Goal: Contribute content: Contribute content

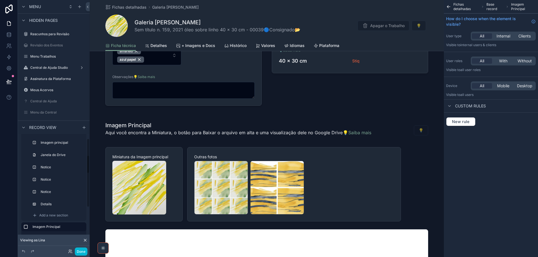
scroll to position [157, 0]
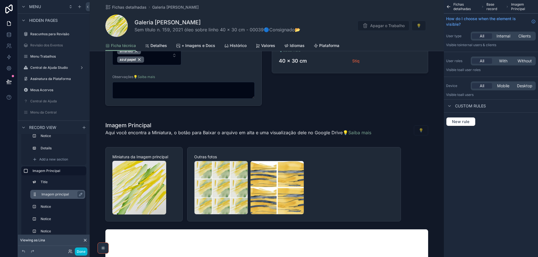
click at [61, 198] on div "Imagem principal" at bounding box center [61, 194] width 41 height 7
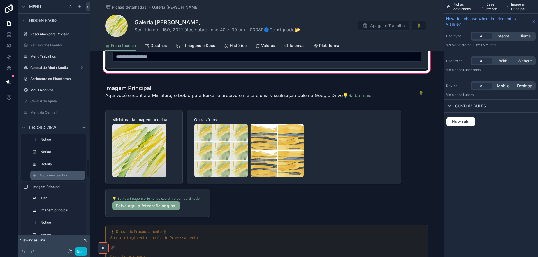
scroll to position [143, 0]
click at [61, 171] on span "Add a new section" at bounding box center [53, 173] width 29 height 4
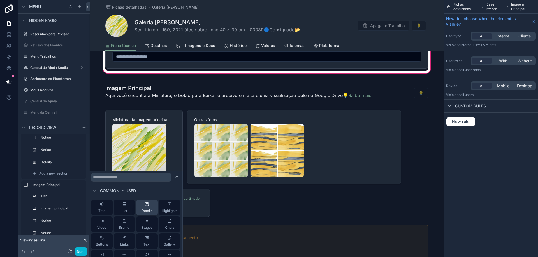
click at [148, 208] on div "Details" at bounding box center [146, 207] width 11 height 11
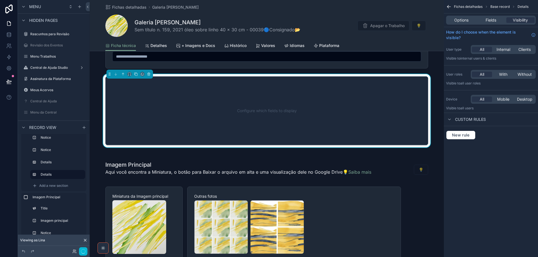
scroll to position [822, 0]
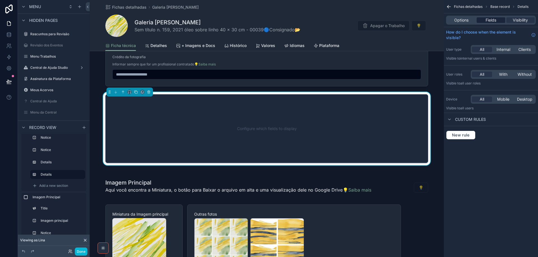
click at [493, 21] on span "Fields" at bounding box center [490, 20] width 11 height 6
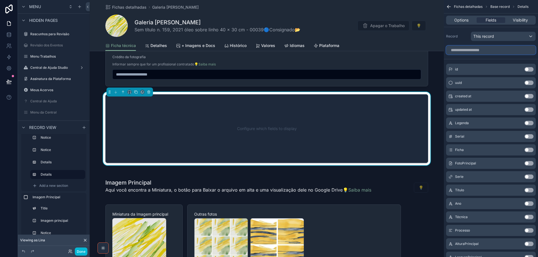
click at [492, 53] on input "scrollable content" at bounding box center [491, 50] width 90 height 9
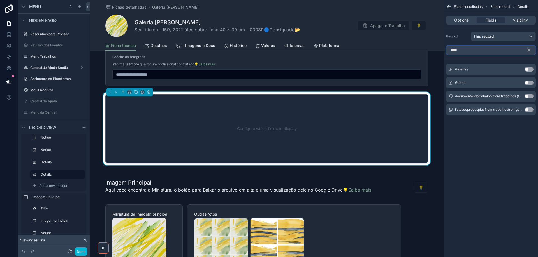
type input "****"
click at [530, 84] on button "Use setting" at bounding box center [528, 83] width 9 height 4
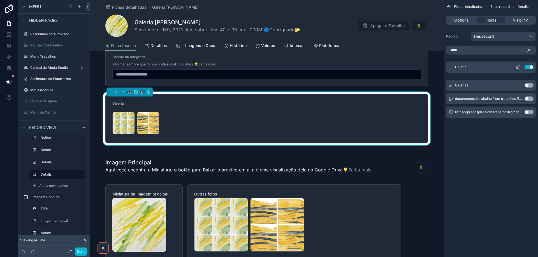
click at [517, 67] on icon "scrollable content" at bounding box center [518, 67] width 2 height 2
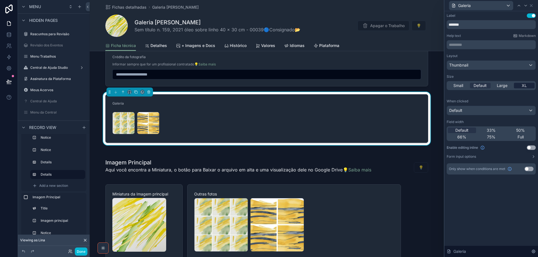
click at [525, 85] on span "XL" at bounding box center [524, 86] width 5 height 6
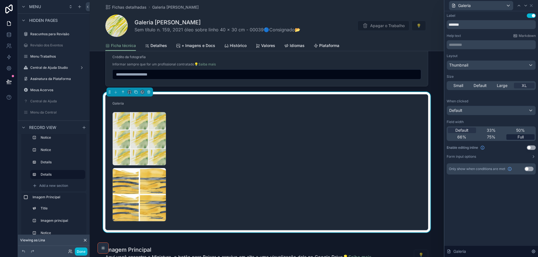
click at [529, 137] on div "Full" at bounding box center [520, 137] width 28 height 6
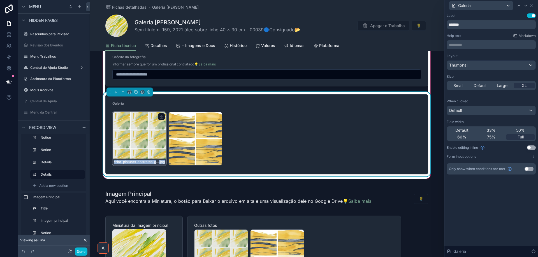
drag, startPoint x: 213, startPoint y: 136, endPoint x: 145, endPoint y: 137, distance: 67.8
click at [145, 137] on div "criar-pinturas-abstratas-gestuais-com-tons-de-primavera-e-leves-riscos-amarelos…" at bounding box center [266, 139] width 309 height 54
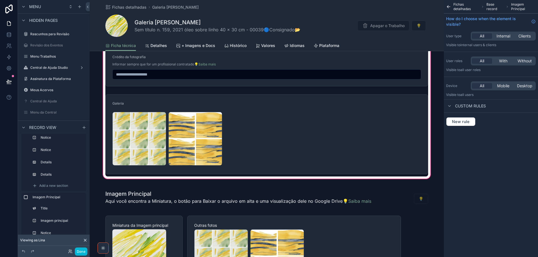
drag, startPoint x: 308, startPoint y: 131, endPoint x: 426, endPoint y: 106, distance: 120.5
click at [308, 131] on div "scrollable content" at bounding box center [266, 134] width 329 height 85
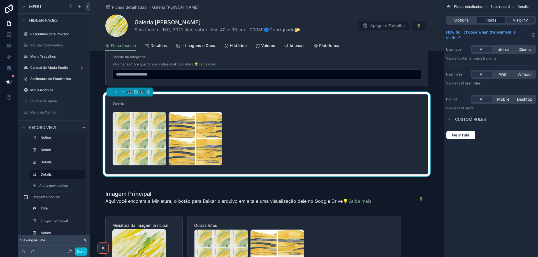
click at [487, 22] on span "Fields" at bounding box center [490, 20] width 11 height 6
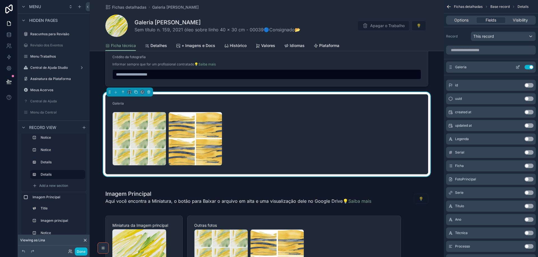
click at [519, 67] on icon "scrollable content" at bounding box center [518, 67] width 2 height 2
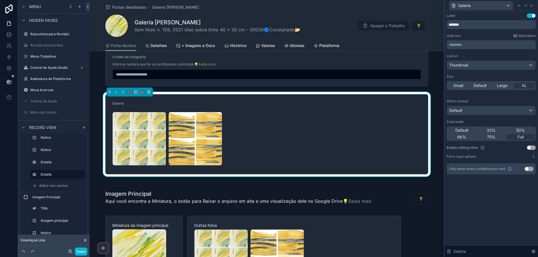
click at [534, 148] on button "Use setting" at bounding box center [531, 148] width 9 height 4
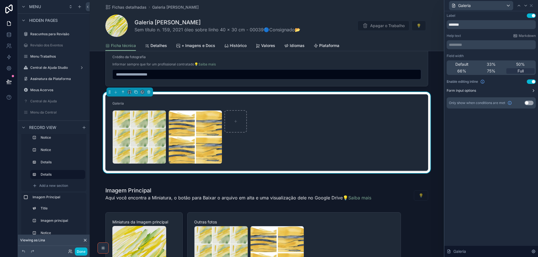
click at [525, 92] on button "Form input options" at bounding box center [491, 91] width 89 height 4
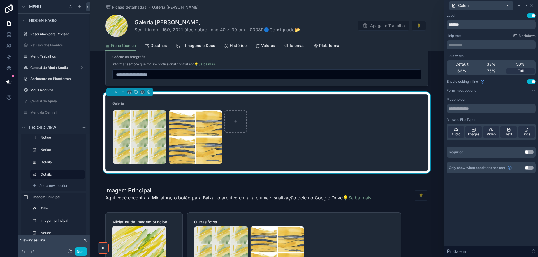
click at [530, 82] on button "Use setting" at bounding box center [531, 82] width 9 height 4
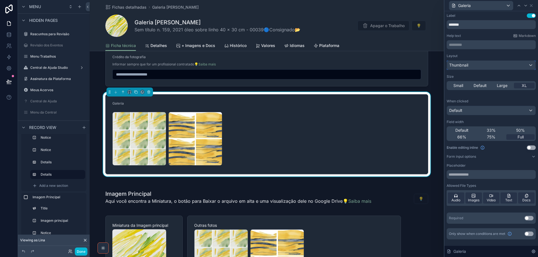
click at [496, 66] on div "Thumbnail" at bounding box center [491, 65] width 89 height 9
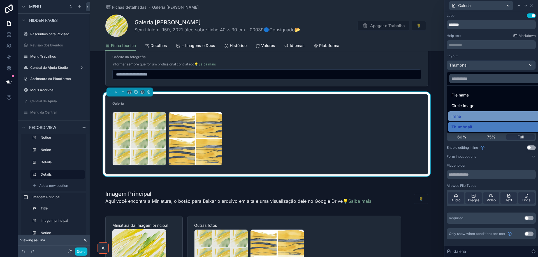
click at [497, 113] on div "Inline" at bounding box center [497, 116] width 92 height 7
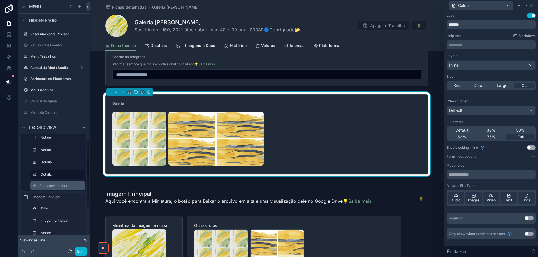
click at [58, 187] on span "Add a new section" at bounding box center [53, 186] width 29 height 4
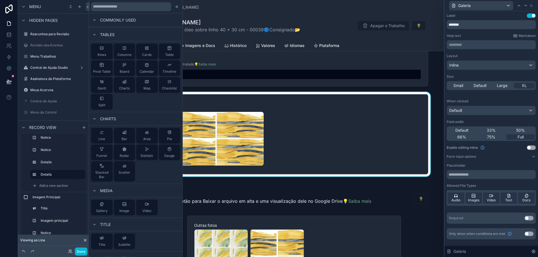
scroll to position [84, 0]
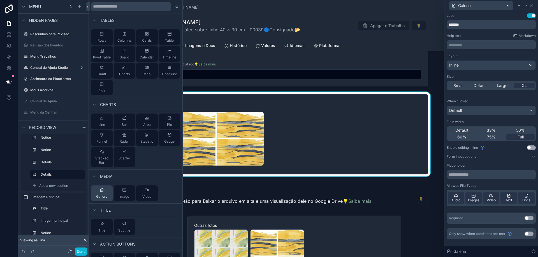
click at [103, 193] on div "Gallery" at bounding box center [101, 193] width 11 height 11
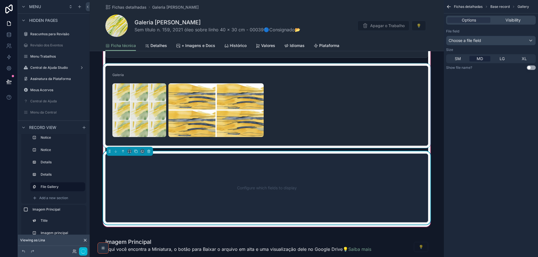
scroll to position [910, 0]
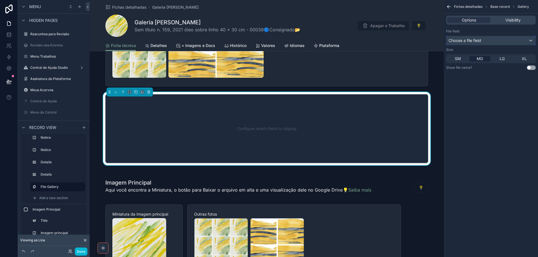
click at [492, 42] on div "Choose a file field" at bounding box center [490, 40] width 89 height 9
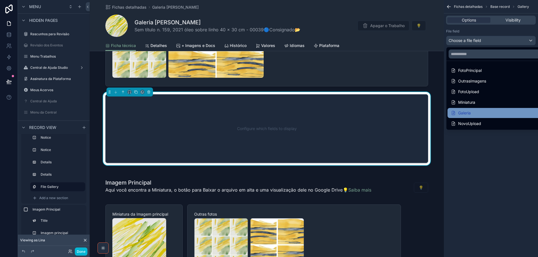
click at [483, 111] on div "Galeria" at bounding box center [497, 113] width 93 height 7
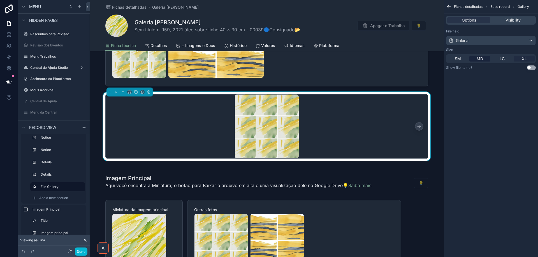
click at [527, 59] on div "XL" at bounding box center [523, 59] width 21 height 6
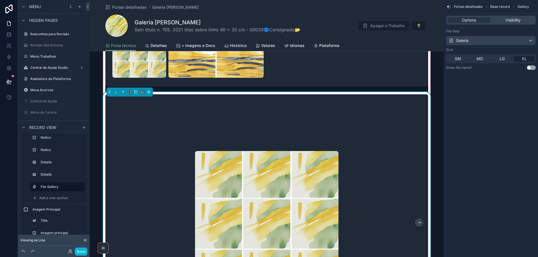
click at [420, 225] on icon "scrollable content" at bounding box center [419, 223] width 6 height 6
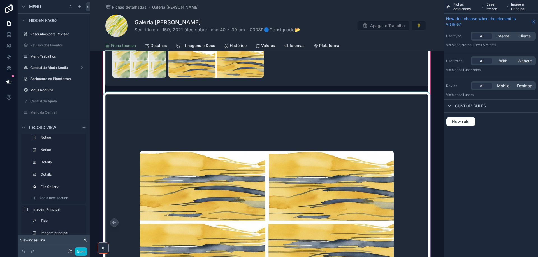
click at [396, 115] on div "scrollable content" at bounding box center [266, 223] width 329 height 262
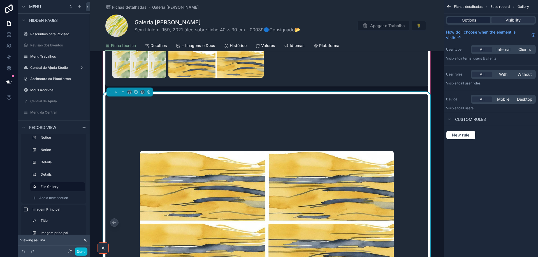
click at [470, 21] on span "Options" at bounding box center [469, 20] width 14 height 6
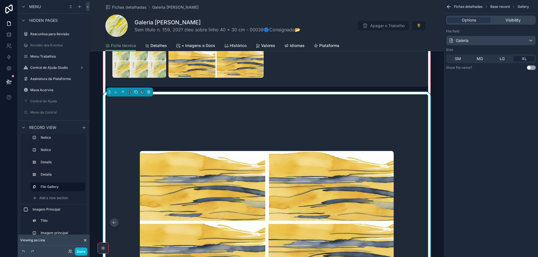
click at [532, 68] on button "Use setting" at bounding box center [531, 68] width 9 height 4
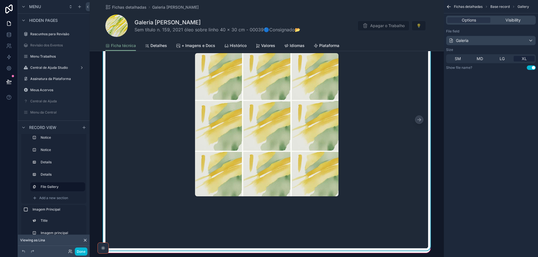
scroll to position [1051, 0]
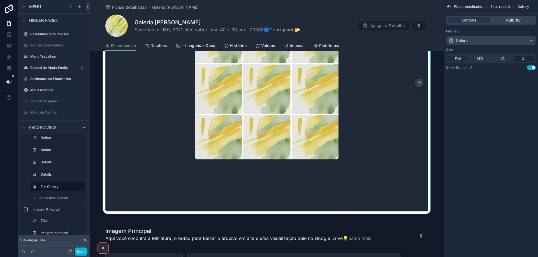
click at [461, 59] on div "SM" at bounding box center [457, 59] width 21 height 6
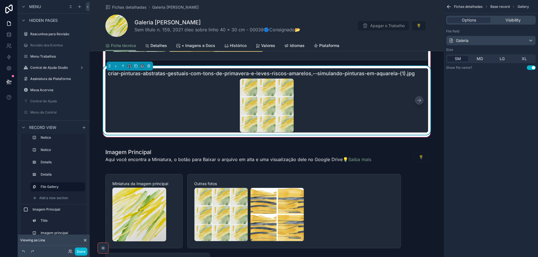
scroll to position [882, 0]
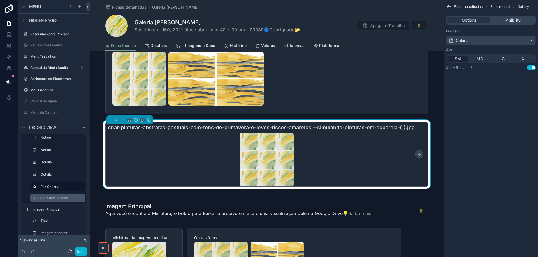
click at [68, 200] on span "Add a new section" at bounding box center [53, 198] width 29 height 4
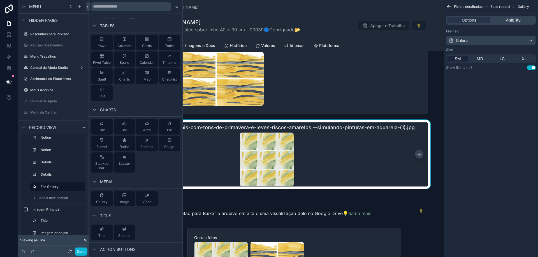
scroll to position [112, 0]
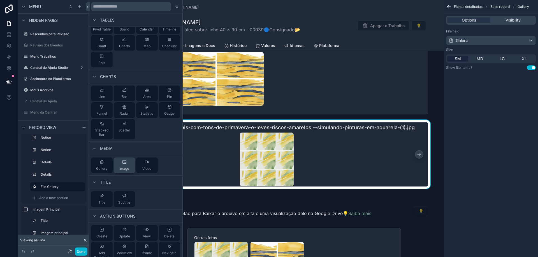
click at [126, 166] on div "Image" at bounding box center [124, 165] width 10 height 11
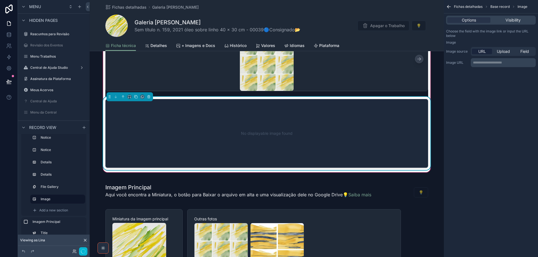
scroll to position [983, 0]
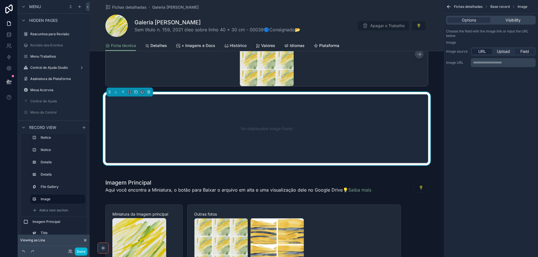
click at [525, 53] on span "Field" at bounding box center [524, 52] width 9 height 6
click at [526, 62] on div "scrollable content" at bounding box center [503, 63] width 64 height 9
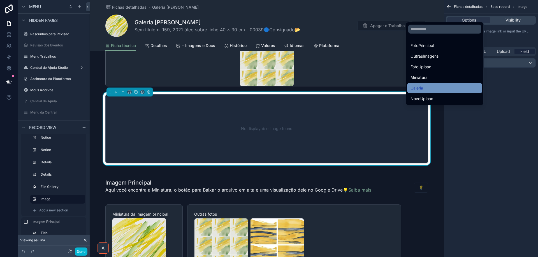
click at [445, 89] on div "Galeria" at bounding box center [444, 88] width 68 height 7
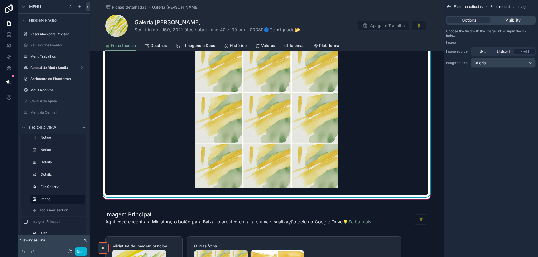
scroll to position [955, 0]
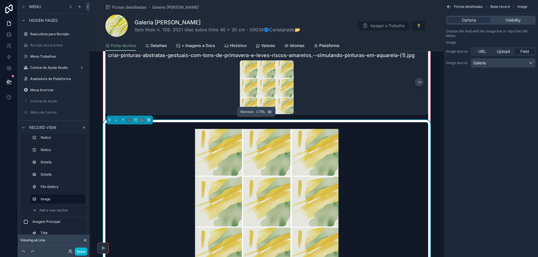
click at [148, 120] on icon "scrollable content" at bounding box center [149, 120] width 4 height 4
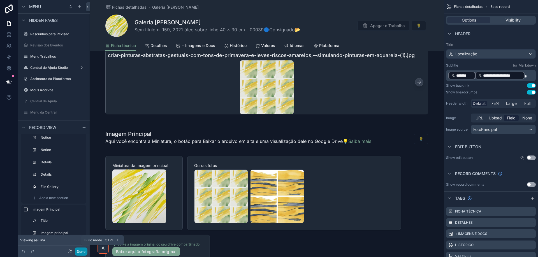
click at [83, 254] on button "Done" at bounding box center [81, 252] width 13 height 8
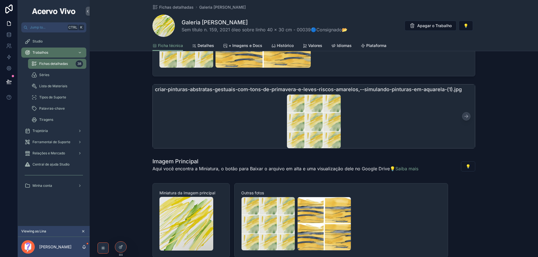
scroll to position [759, 0]
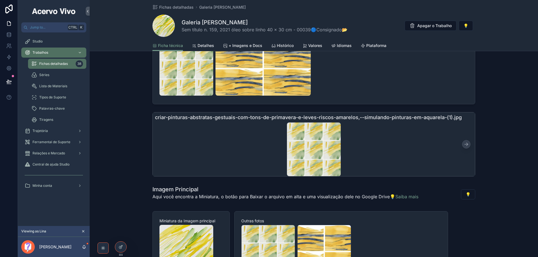
click at [465, 145] on icon "scrollable content" at bounding box center [466, 145] width 6 height 6
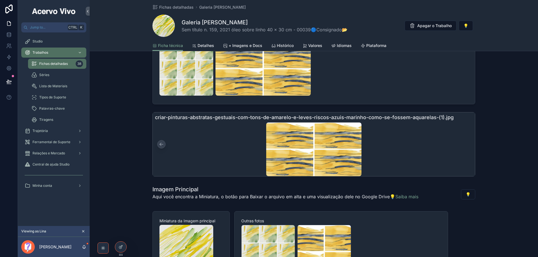
click at [159, 147] on icon "scrollable content" at bounding box center [162, 145] width 6 height 6
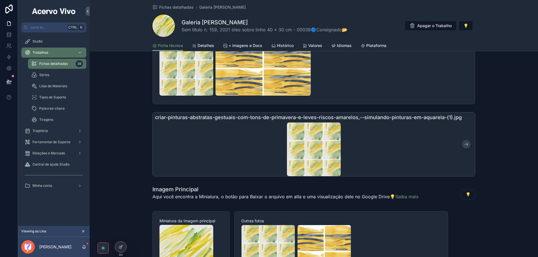
click at [467, 145] on icon "scrollable content" at bounding box center [466, 145] width 6 height 6
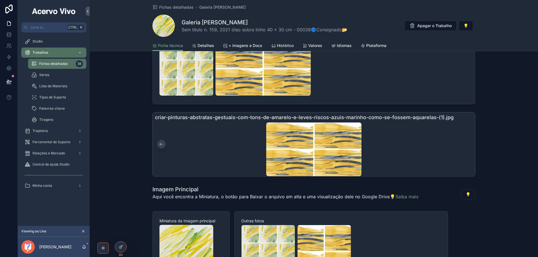
click at [162, 145] on icon "scrollable content" at bounding box center [162, 145] width 6 height 6
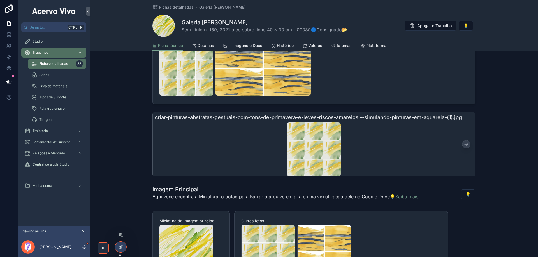
click at [122, 247] on icon at bounding box center [120, 247] width 4 height 4
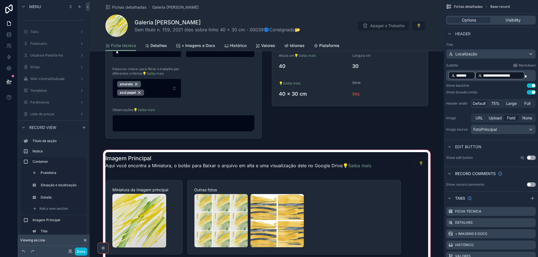
scroll to position [254, 0]
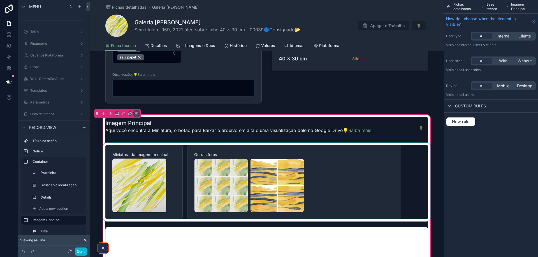
click at [334, 183] on div "scrollable content" at bounding box center [266, 182] width 329 height 79
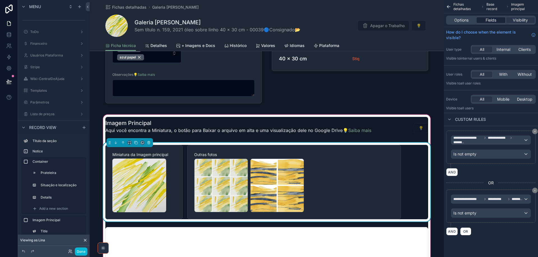
click at [494, 21] on span "Fields" at bounding box center [490, 20] width 11 height 6
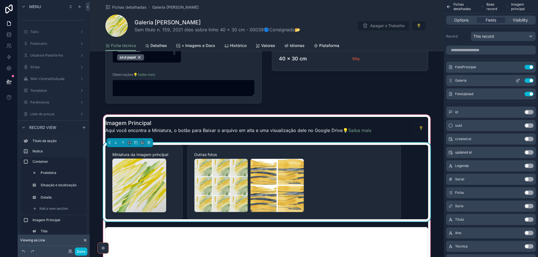
click at [527, 80] on button "Use setting" at bounding box center [528, 80] width 9 height 4
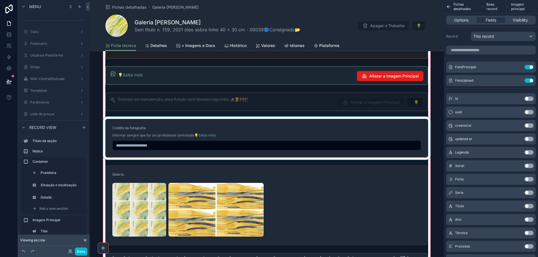
scroll to position [815, 0]
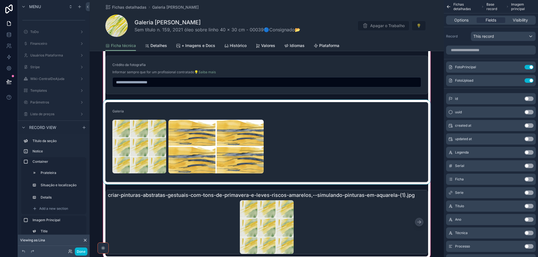
click at [353, 153] on div "scrollable content" at bounding box center [266, 142] width 329 height 85
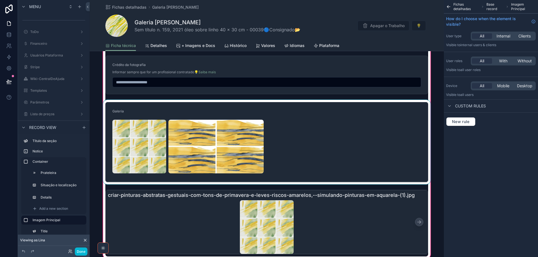
click at [287, 123] on div "scrollable content" at bounding box center [266, 142] width 329 height 85
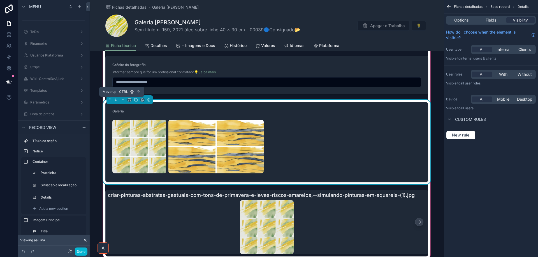
click at [123, 101] on icon "scrollable content" at bounding box center [123, 100] width 0 height 2
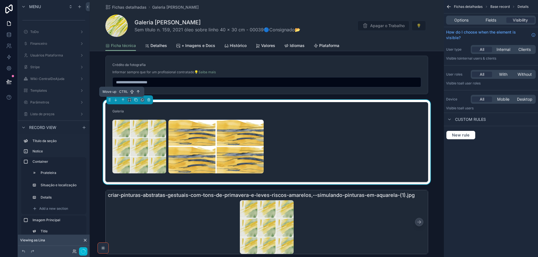
click at [123, 101] on icon "scrollable content" at bounding box center [123, 100] width 0 height 2
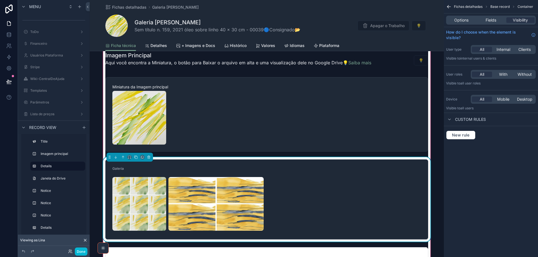
scroll to position [310, 0]
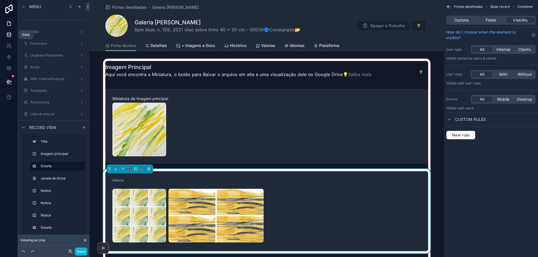
click at [11, 34] on icon at bounding box center [9, 35] width 6 height 6
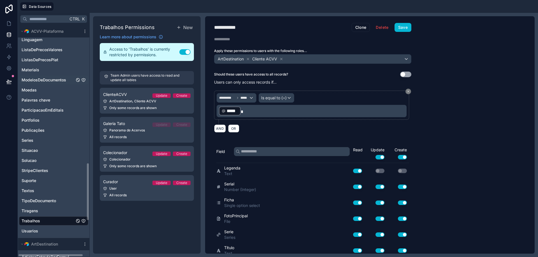
scroll to position [588, 0]
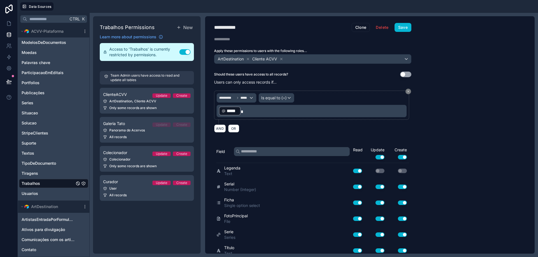
click at [83, 184] on icon "Trabalhos" at bounding box center [83, 184] width 0 height 1
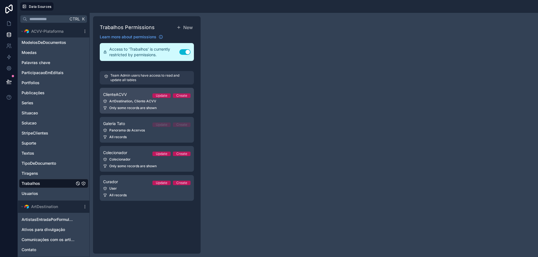
drag, startPoint x: 124, startPoint y: 92, endPoint x: 176, endPoint y: 95, distance: 52.7
click at [124, 92] on span "ClienteACVV" at bounding box center [115, 95] width 24 height 6
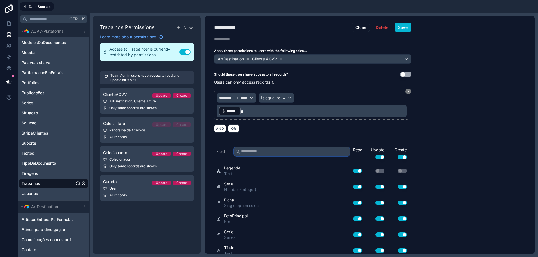
click at [285, 154] on input "text" at bounding box center [292, 151] width 116 height 9
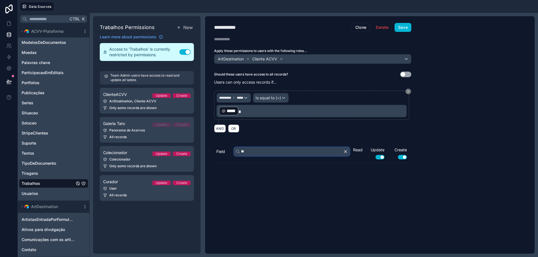
type input "*"
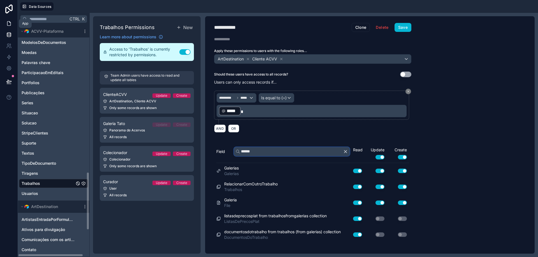
type input "******"
click at [8, 24] on icon at bounding box center [9, 24] width 6 height 6
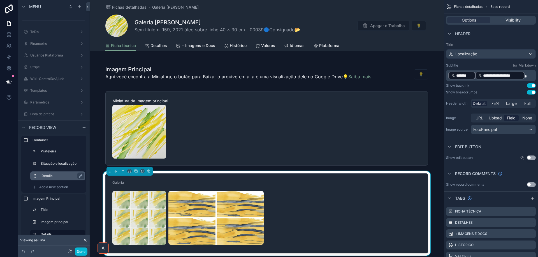
scroll to position [56, 0]
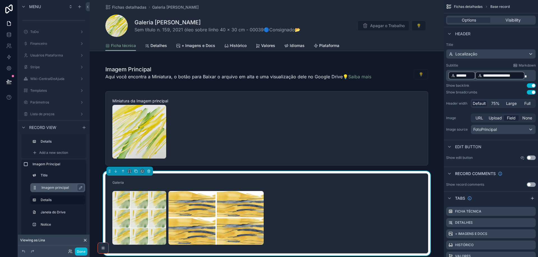
click at [54, 186] on label "Imagem principal" at bounding box center [60, 188] width 39 height 4
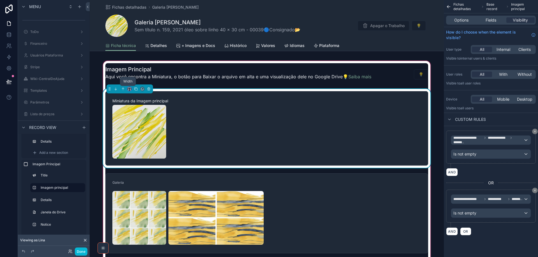
click at [128, 89] on icon "scrollable content" at bounding box center [129, 89] width 4 height 4
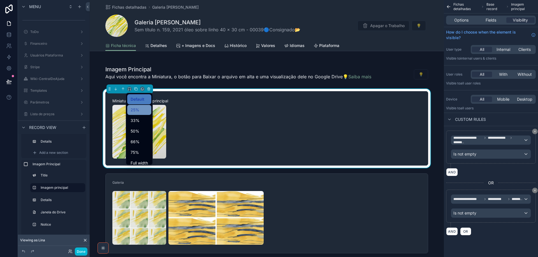
click at [137, 109] on span "25%" at bounding box center [135, 110] width 9 height 7
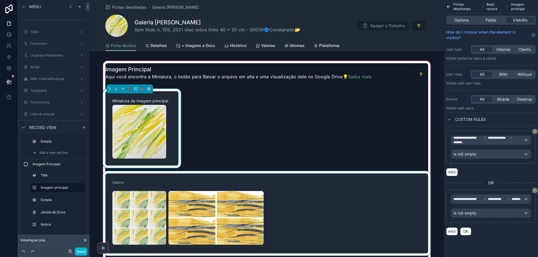
click at [328, 192] on div "scrollable content" at bounding box center [266, 213] width 329 height 85
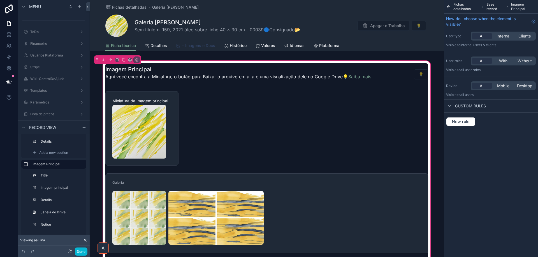
click at [196, 46] on span "+ Imagens e Docs" at bounding box center [199, 46] width 34 height 6
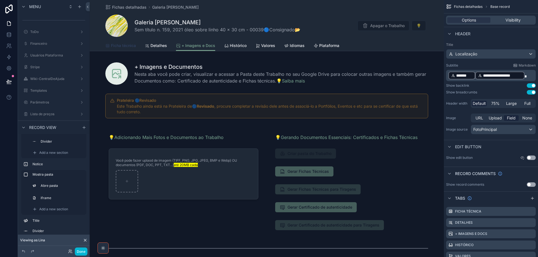
click at [122, 46] on span "Ficha técnica" at bounding box center [123, 46] width 25 height 6
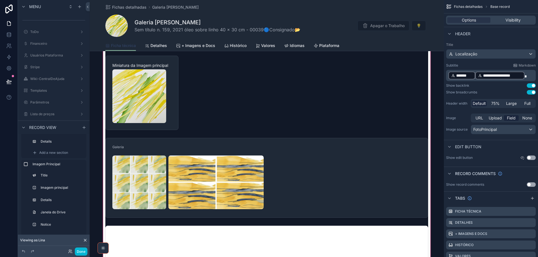
scroll to position [364, 0]
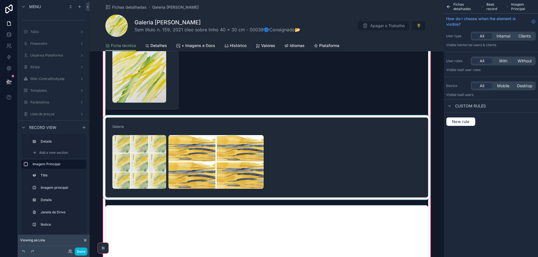
click at [381, 157] on div "scrollable content" at bounding box center [266, 157] width 329 height 85
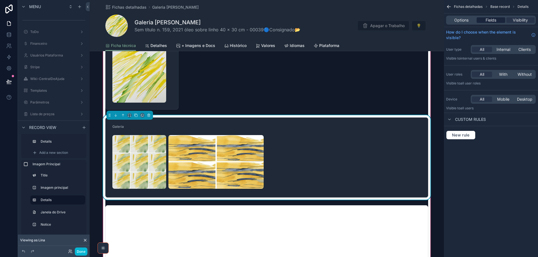
click at [495, 19] on span "Fields" at bounding box center [490, 20] width 11 height 6
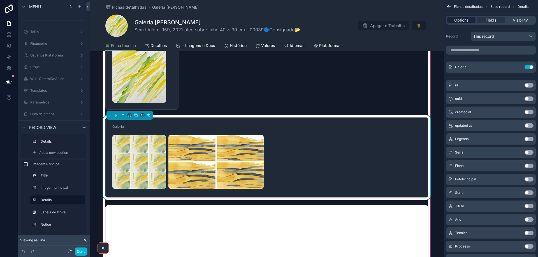
click at [457, 19] on span "Options" at bounding box center [461, 20] width 14 height 6
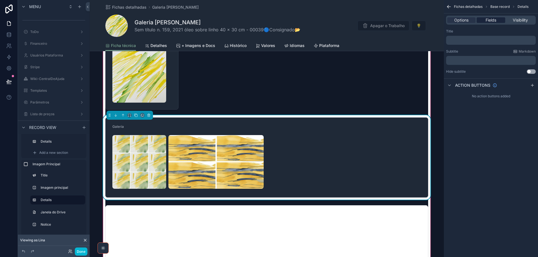
click at [491, 18] on span "Fields" at bounding box center [490, 20] width 11 height 6
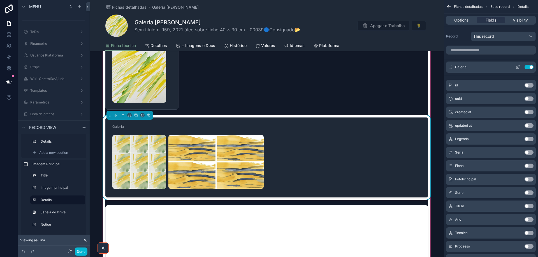
click at [518, 66] on icon "scrollable content" at bounding box center [518, 67] width 2 height 2
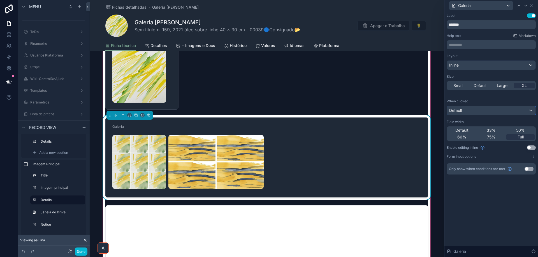
click at [506, 111] on div "Default" at bounding box center [491, 110] width 89 height 9
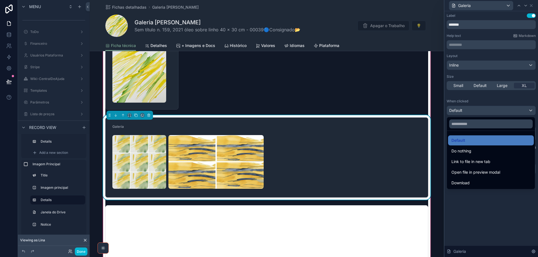
click at [506, 111] on div at bounding box center [491, 128] width 94 height 257
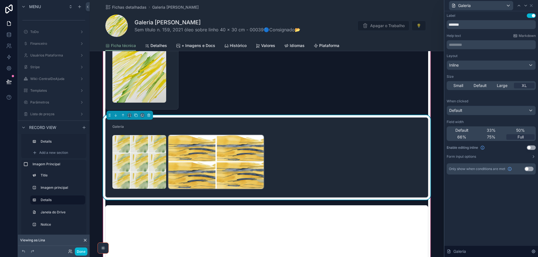
click at [205, 159] on img "scrollable content" at bounding box center [215, 162] width 95 height 54
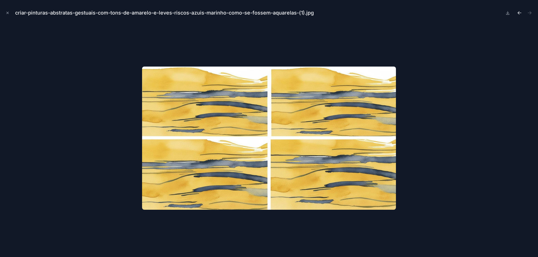
click at [521, 13] on icon "Previous file" at bounding box center [520, 13] width 6 height 6
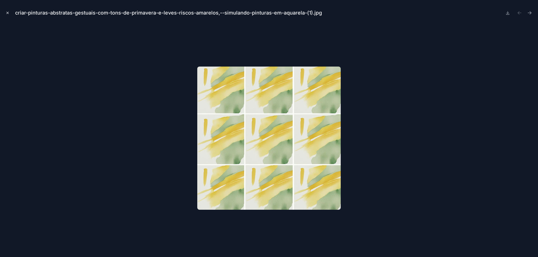
click at [8, 13] on icon "Close modal" at bounding box center [8, 13] width 4 height 4
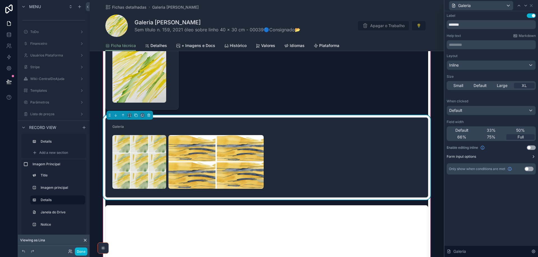
click at [531, 157] on button "Form input options" at bounding box center [491, 157] width 89 height 4
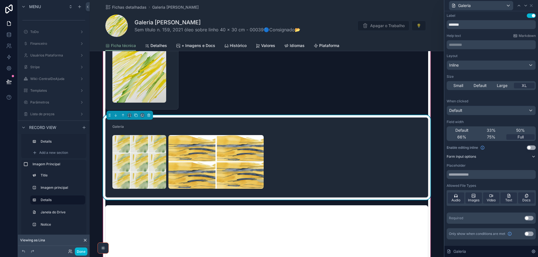
scroll to position [28, 0]
click at [533, 149] on button "Use setting" at bounding box center [531, 148] width 9 height 4
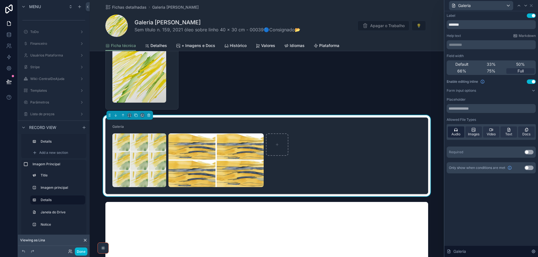
click at [455, 132] on icon at bounding box center [456, 130] width 4 height 4
click at [471, 133] on span "Images" at bounding box center [473, 134] width 11 height 4
click at [493, 134] on span "Video" at bounding box center [491, 134] width 9 height 4
click at [511, 132] on span "Text" at bounding box center [508, 134] width 7 height 4
drag, startPoint x: 526, startPoint y: 132, endPoint x: 501, endPoint y: 209, distance: 81.5
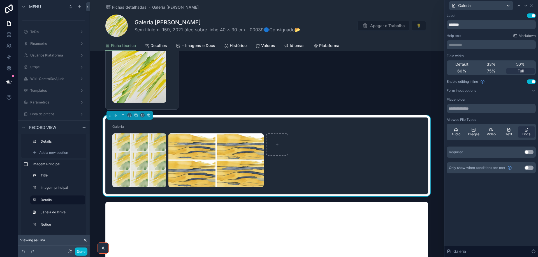
click at [526, 132] on icon at bounding box center [526, 130] width 2 height 3
click at [82, 252] on button "Done" at bounding box center [81, 252] width 13 height 8
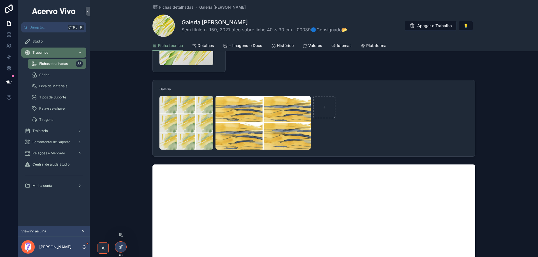
click at [122, 248] on icon at bounding box center [120, 247] width 4 height 4
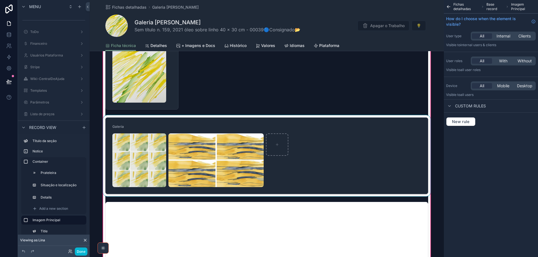
click at [385, 135] on div "scrollable content" at bounding box center [266, 155] width 329 height 81
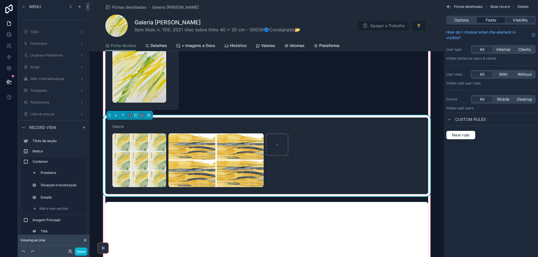
click at [492, 19] on span "Fields" at bounding box center [490, 20] width 11 height 6
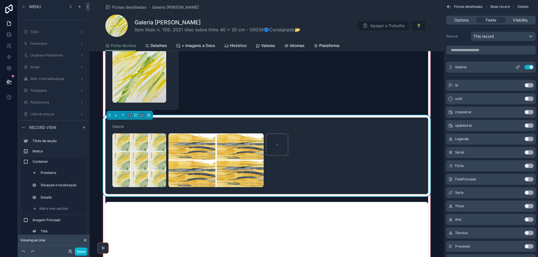
click at [518, 66] on icon "scrollable content" at bounding box center [517, 67] width 4 height 4
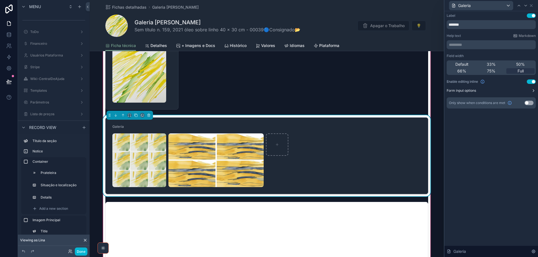
click at [533, 89] on icon at bounding box center [533, 91] width 4 height 4
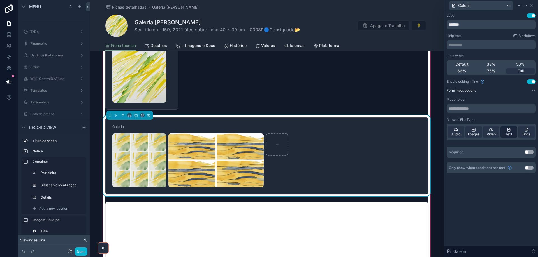
drag, startPoint x: 529, startPoint y: 131, endPoint x: 512, endPoint y: 130, distance: 16.6
click at [529, 131] on div "Docs" at bounding box center [526, 132] width 17 height 11
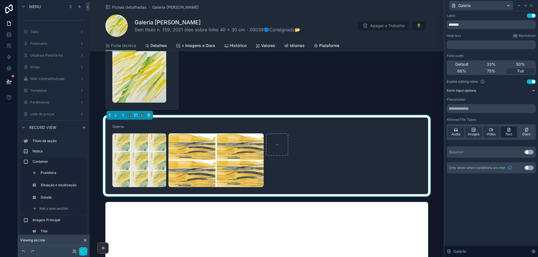
click at [512, 130] on div "Text" at bounding box center [508, 132] width 17 height 11
click at [489, 132] on icon at bounding box center [491, 130] width 4 height 4
drag, startPoint x: 475, startPoint y: 133, endPoint x: 457, endPoint y: 134, distance: 17.7
click at [475, 133] on span "Images" at bounding box center [473, 134] width 11 height 4
click at [457, 134] on span "Audio" at bounding box center [455, 134] width 9 height 4
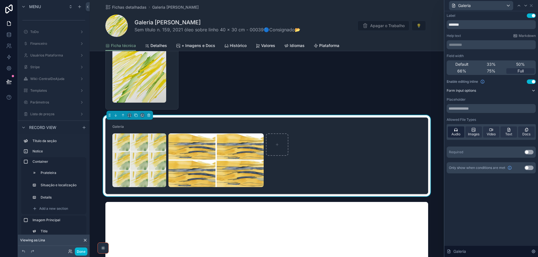
click at [453, 132] on span "Audio" at bounding box center [455, 134] width 9 height 4
click at [496, 131] on div "Video" at bounding box center [491, 132] width 17 height 11
drag, startPoint x: 511, startPoint y: 131, endPoint x: 526, endPoint y: 131, distance: 15.7
click at [511, 131] on div "Text" at bounding box center [508, 132] width 17 height 11
click at [526, 131] on icon at bounding box center [526, 130] width 4 height 4
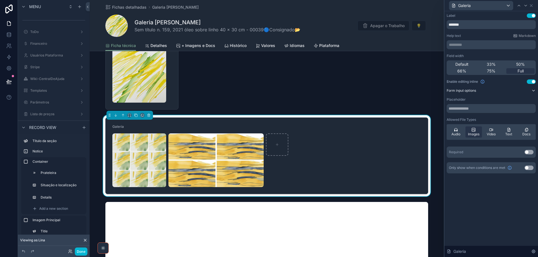
click at [529, 81] on button "Use setting" at bounding box center [531, 82] width 9 height 4
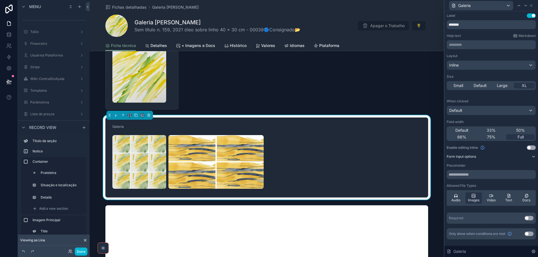
drag, startPoint x: 531, startPoint y: 148, endPoint x: 461, endPoint y: 155, distance: 70.7
click at [532, 148] on button "Use setting" at bounding box center [531, 148] width 9 height 4
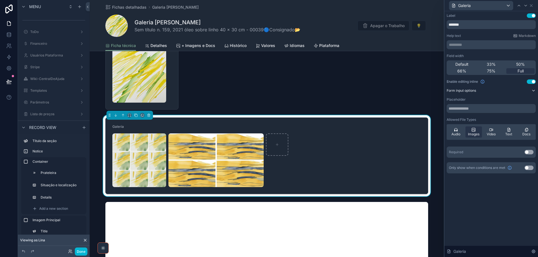
click at [528, 83] on button "Use setting" at bounding box center [531, 82] width 9 height 4
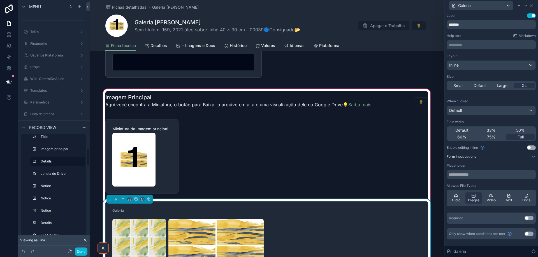
scroll to position [112, 0]
click at [62, 228] on span "Add a new section" at bounding box center [53, 229] width 29 height 4
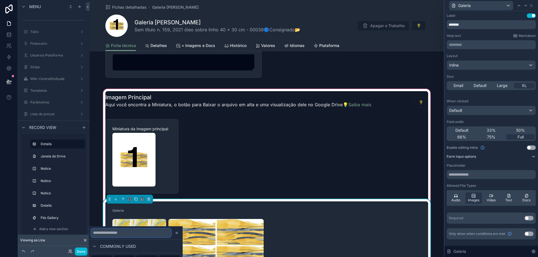
click at [137, 234] on input "text" at bounding box center [131, 233] width 80 height 9
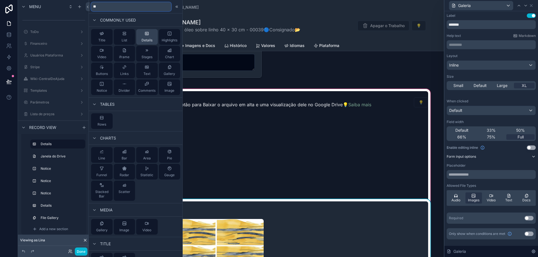
type input "**"
click at [150, 38] on div "Details" at bounding box center [146, 36] width 11 height 11
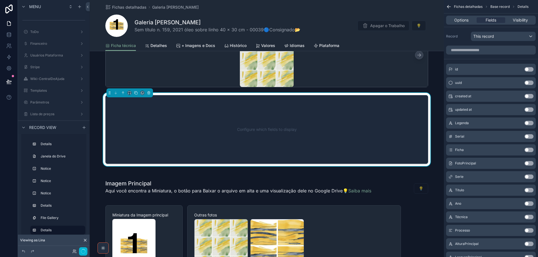
scroll to position [983, 0]
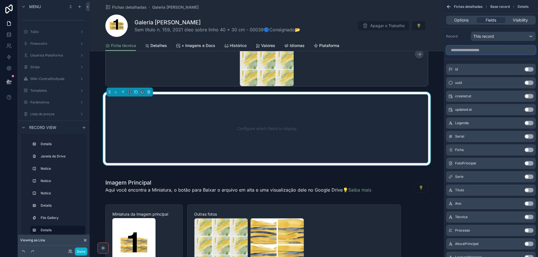
click at [488, 49] on input "scrollable content" at bounding box center [491, 50] width 90 height 9
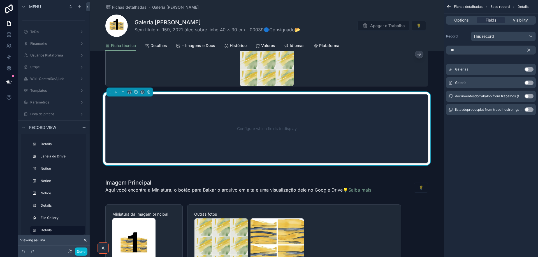
click at [530, 83] on button "Use setting" at bounding box center [528, 83] width 9 height 4
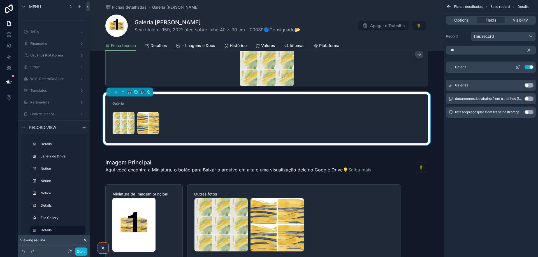
click at [517, 66] on icon "scrollable content" at bounding box center [517, 67] width 4 height 4
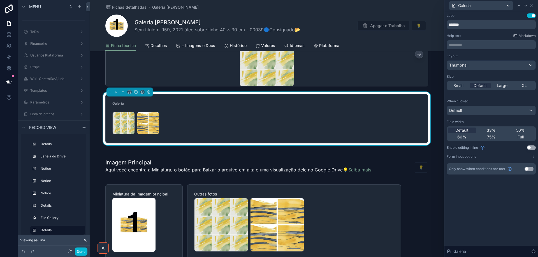
click at [533, 147] on button "Use setting" at bounding box center [531, 148] width 9 height 4
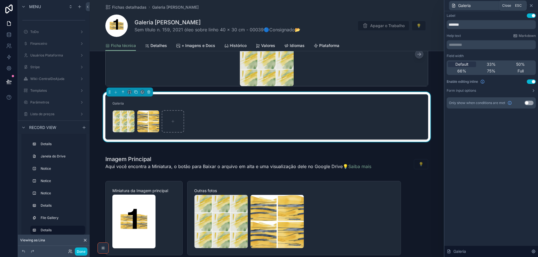
click at [533, 6] on icon at bounding box center [531, 5] width 4 height 4
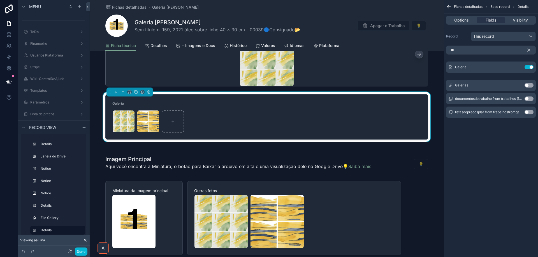
drag, startPoint x: 527, startPoint y: 67, endPoint x: 463, endPoint y: 50, distance: 66.6
click at [526, 67] on button "Use setting" at bounding box center [528, 67] width 9 height 4
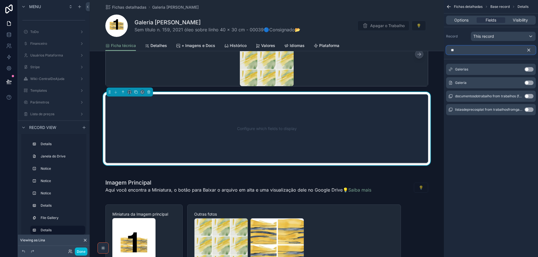
drag, startPoint x: 454, startPoint y: 52, endPoint x: 451, endPoint y: 52, distance: 3.4
click at [451, 52] on input "**" at bounding box center [491, 50] width 90 height 9
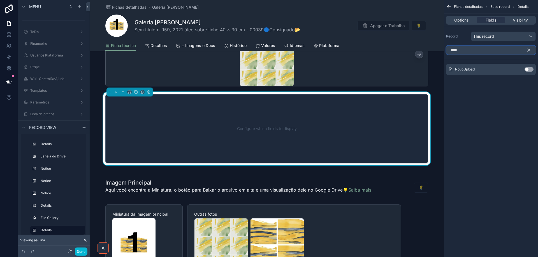
type input "****"
drag, startPoint x: 533, startPoint y: 69, endPoint x: 499, endPoint y: 110, distance: 52.9
click at [531, 69] on button "Use setting" at bounding box center [528, 69] width 9 height 4
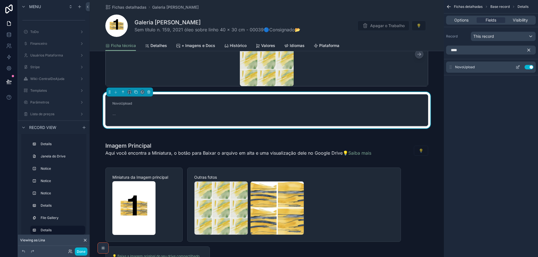
click at [517, 68] on icon "scrollable content" at bounding box center [517, 67] width 4 height 4
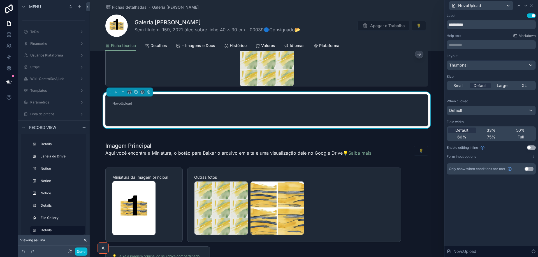
click at [533, 147] on button "Use setting" at bounding box center [531, 148] width 9 height 4
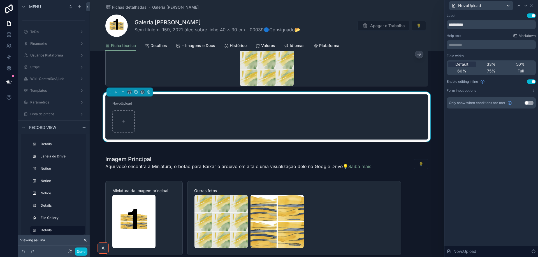
click at [530, 88] on div "Field width Default 33% 50% 66% 75% Full Enable editing inline Use setting Form…" at bounding box center [491, 73] width 89 height 39
click at [531, 90] on icon at bounding box center [533, 91] width 4 height 4
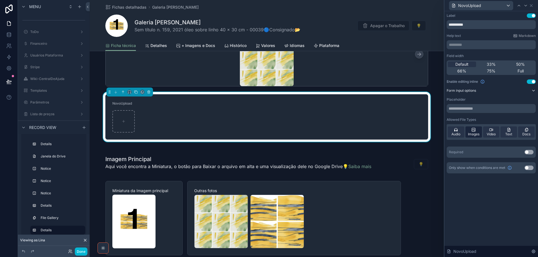
click at [479, 135] on span "Images" at bounding box center [473, 134] width 11 height 4
click at [474, 133] on span "Images" at bounding box center [473, 134] width 11 height 4
click at [455, 133] on span "Audio" at bounding box center [455, 134] width 9 height 4
click at [489, 133] on span "Video" at bounding box center [491, 134] width 9 height 4
click at [510, 133] on span "Text" at bounding box center [508, 134] width 7 height 4
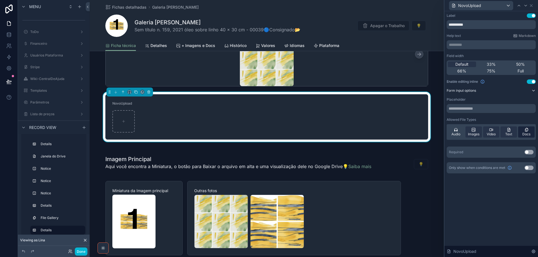
click at [526, 134] on span "Docs" at bounding box center [526, 134] width 8 height 4
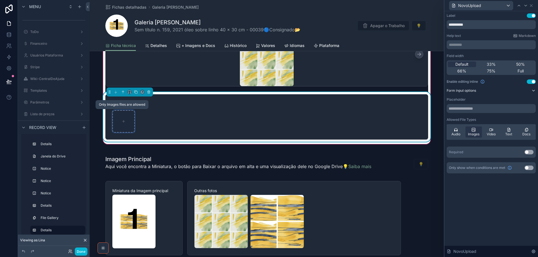
click at [122, 123] on icon "scrollable content" at bounding box center [124, 122] width 4 height 4
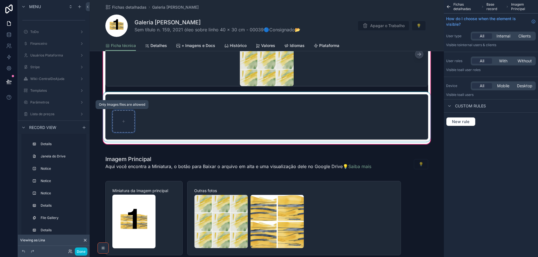
type input "**********"
click at [147, 122] on div "scrollable content" at bounding box center [266, 117] width 329 height 50
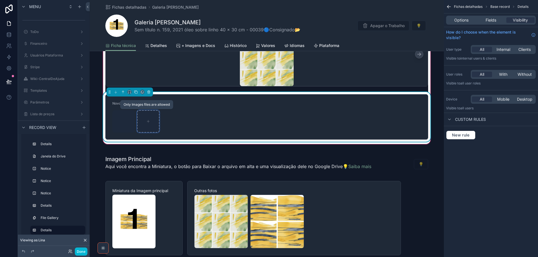
click at [147, 122] on icon "scrollable content" at bounding box center [148, 122] width 2 height 0
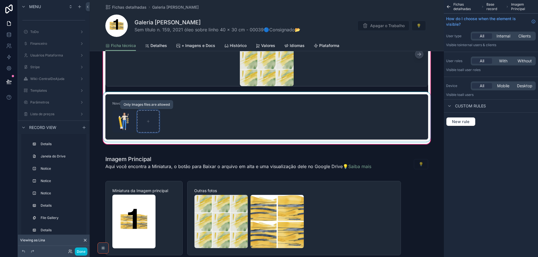
type input "**********"
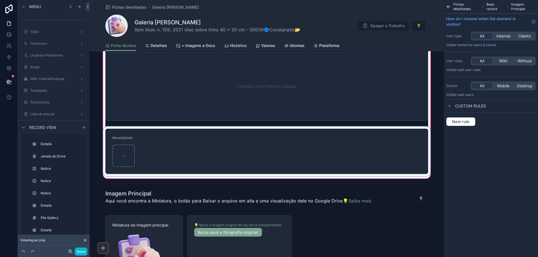
scroll to position [935, 0]
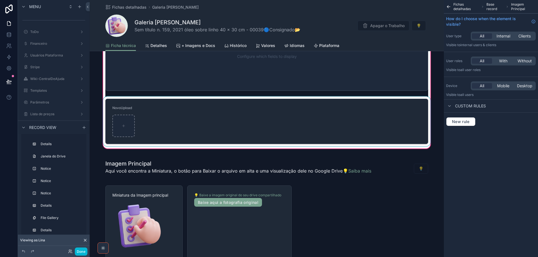
click at [122, 126] on div "scrollable content" at bounding box center [266, 122] width 329 height 50
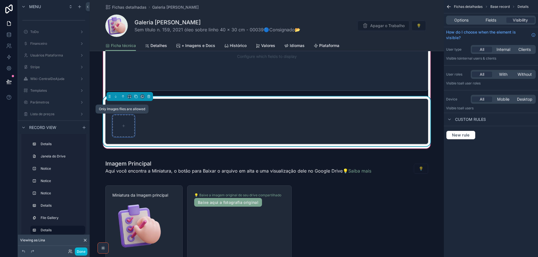
click at [122, 125] on icon "scrollable content" at bounding box center [124, 126] width 4 height 4
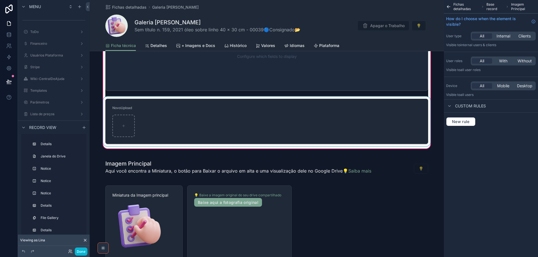
click at [120, 126] on div "scrollable content" at bounding box center [266, 122] width 329 height 50
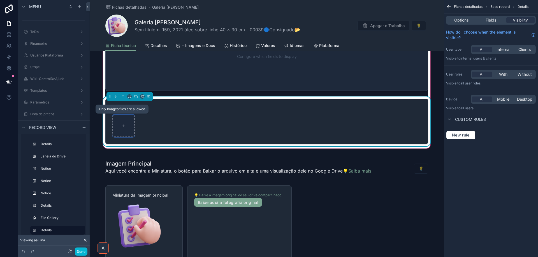
click at [122, 126] on icon "scrollable content" at bounding box center [124, 126] width 4 height 4
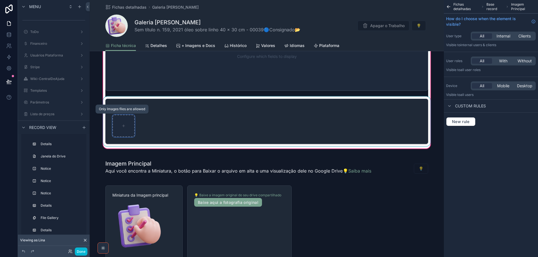
type input "**********"
click at [122, 127] on div "scrollable content" at bounding box center [266, 122] width 329 height 50
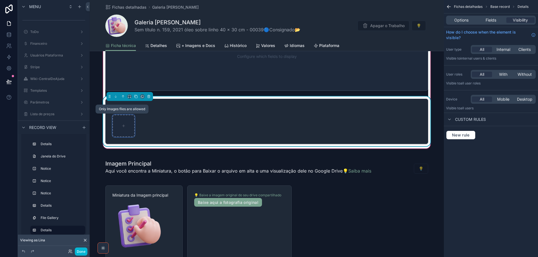
click at [122, 127] on icon "scrollable content" at bounding box center [124, 126] width 4 height 4
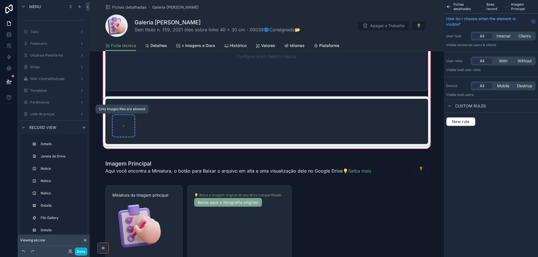
type input "**********"
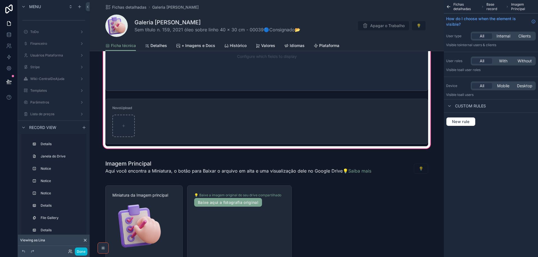
click at [123, 127] on div "scrollable content" at bounding box center [266, 122] width 329 height 50
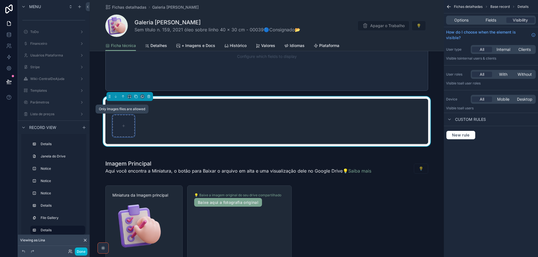
click at [122, 126] on icon "scrollable content" at bounding box center [124, 126] width 4 height 4
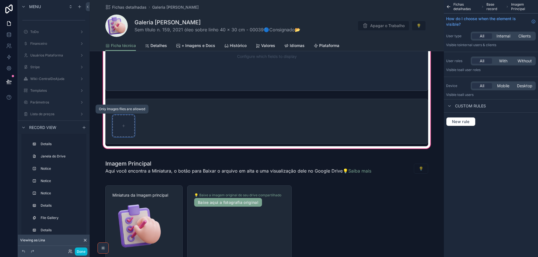
type input "**********"
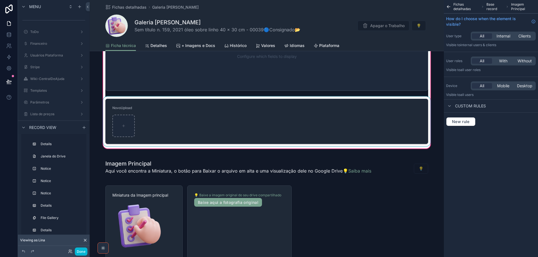
click at [122, 127] on div "scrollable content" at bounding box center [266, 122] width 329 height 50
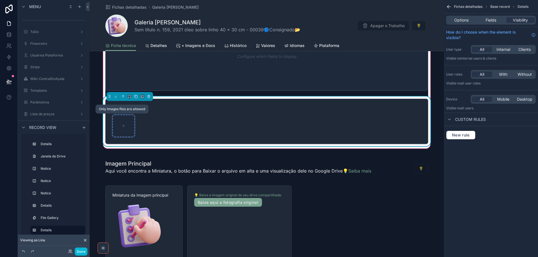
click at [122, 127] on icon "scrollable content" at bounding box center [124, 126] width 4 height 4
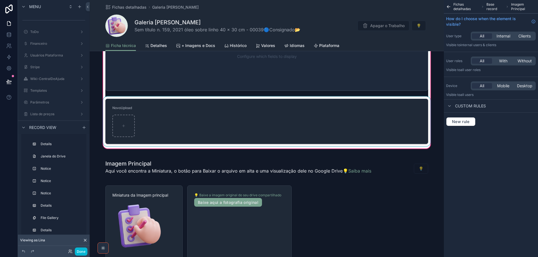
click at [121, 127] on div "scrollable content" at bounding box center [266, 122] width 329 height 50
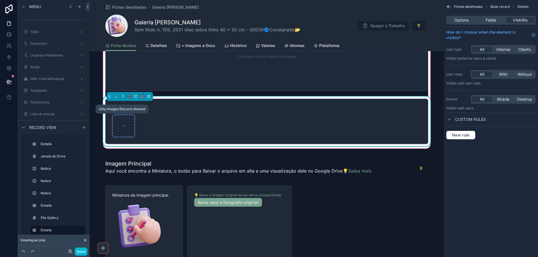
click at [122, 126] on icon "scrollable content" at bounding box center [124, 126] width 4 height 4
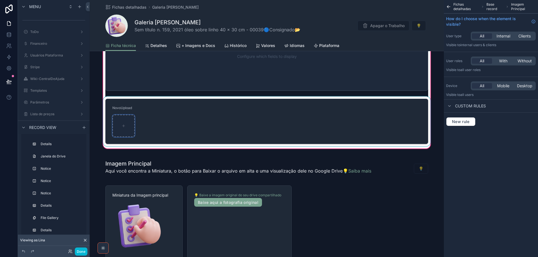
type input "**********"
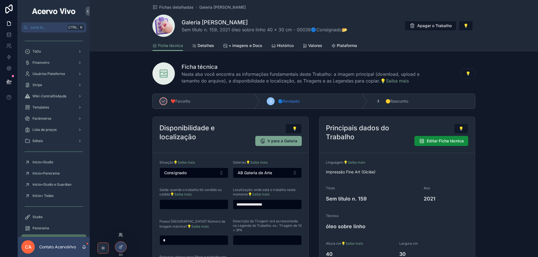
click at [121, 237] on icon at bounding box center [120, 235] width 4 height 4
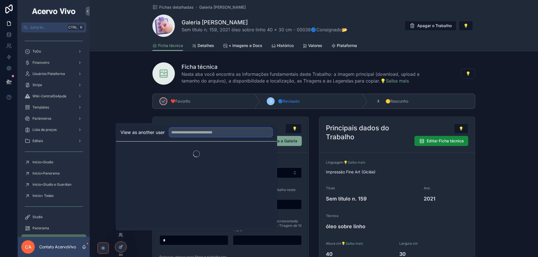
click at [199, 134] on input "text" at bounding box center [220, 132] width 103 height 9
type input "****"
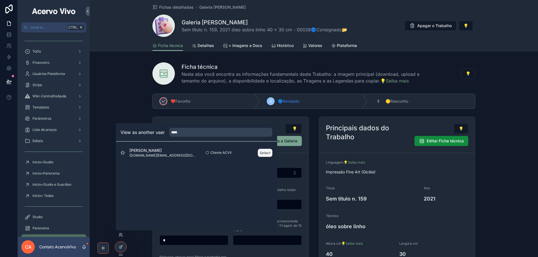
click at [265, 155] on button "Select" at bounding box center [265, 153] width 15 height 8
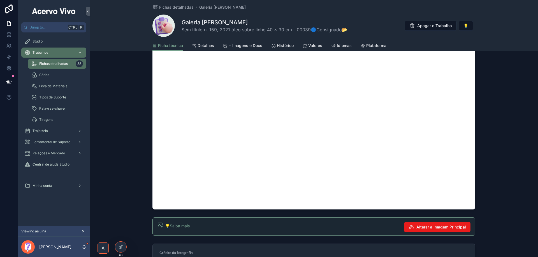
scroll to position [672, 0]
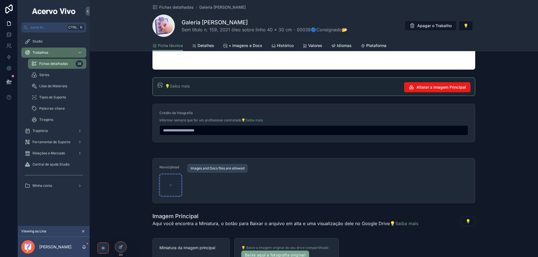
click at [169, 186] on icon "scrollable content" at bounding box center [171, 185] width 4 height 4
type input "**********"
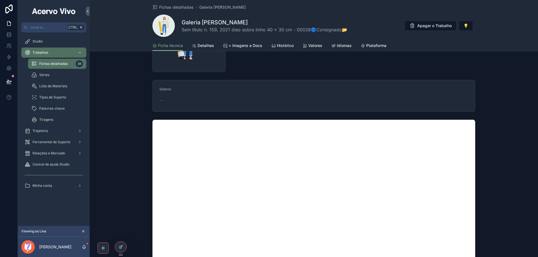
scroll to position [392, 0]
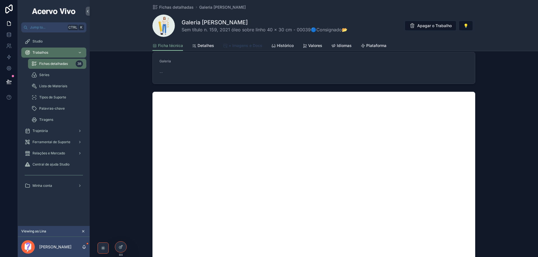
click at [243, 47] on span "+ Imagens e Docs" at bounding box center [246, 46] width 34 height 6
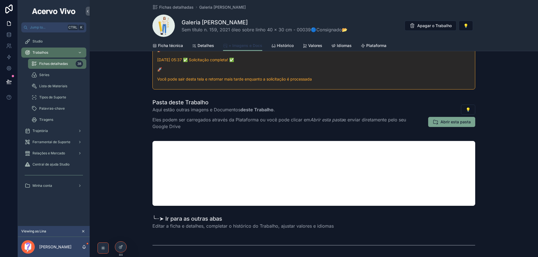
scroll to position [196, 0]
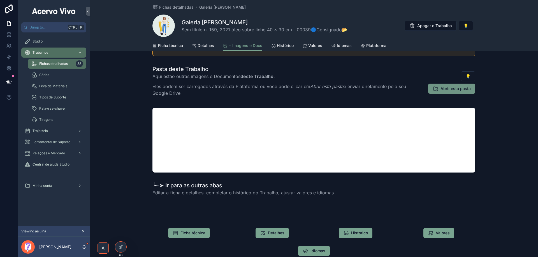
click at [450, 93] on button "Abrir esta pasta" at bounding box center [451, 89] width 47 height 10
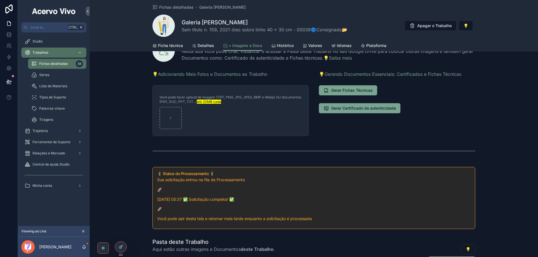
scroll to position [0, 0]
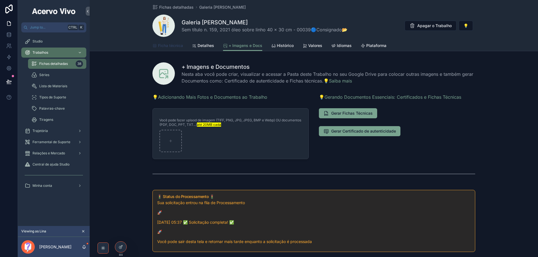
click at [167, 46] on span "Ficha técnica" at bounding box center [170, 46] width 25 height 6
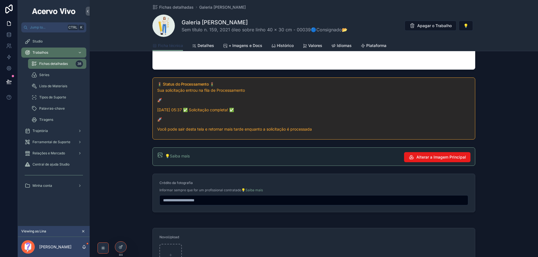
scroll to position [784, 0]
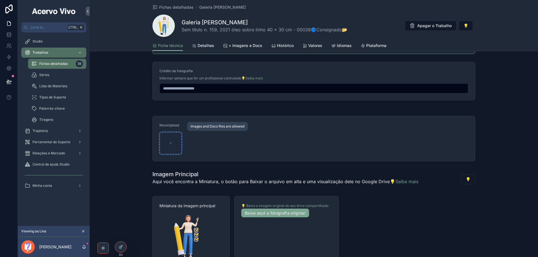
click at [169, 143] on icon "scrollable content" at bounding box center [171, 143] width 4 height 4
